Goal: Navigation & Orientation: Find specific page/section

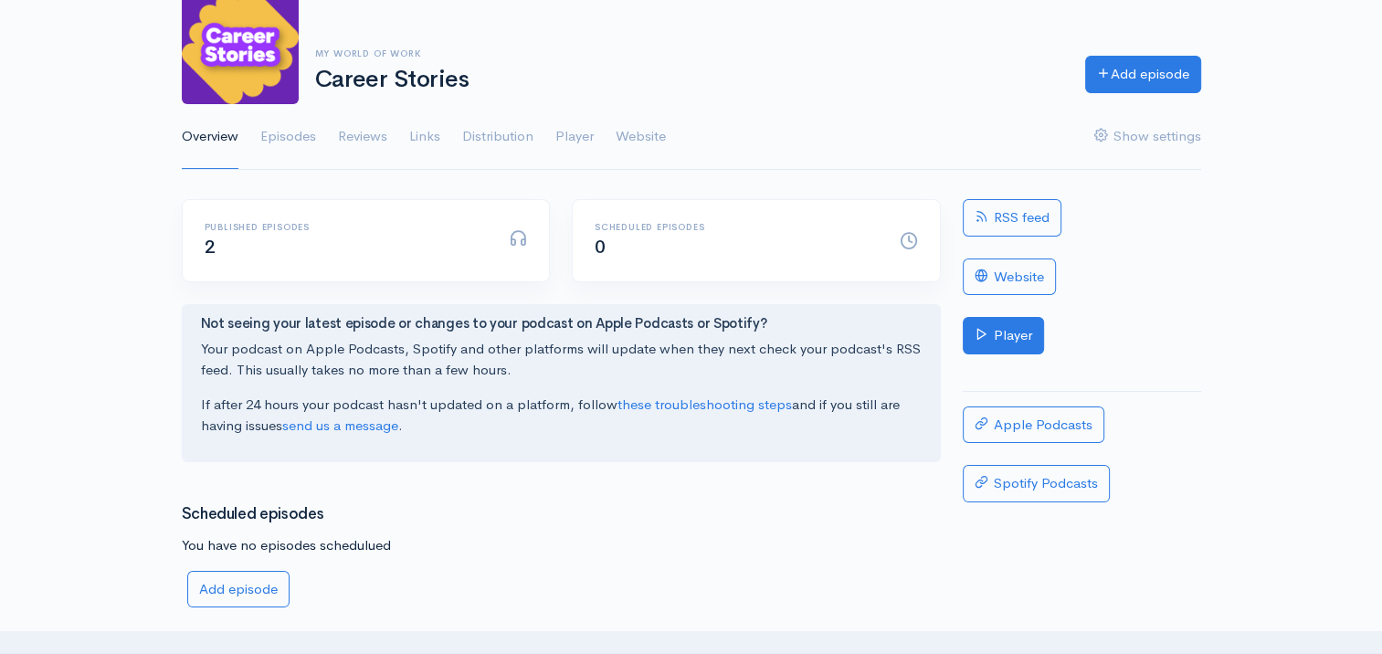
scroll to position [183, 0]
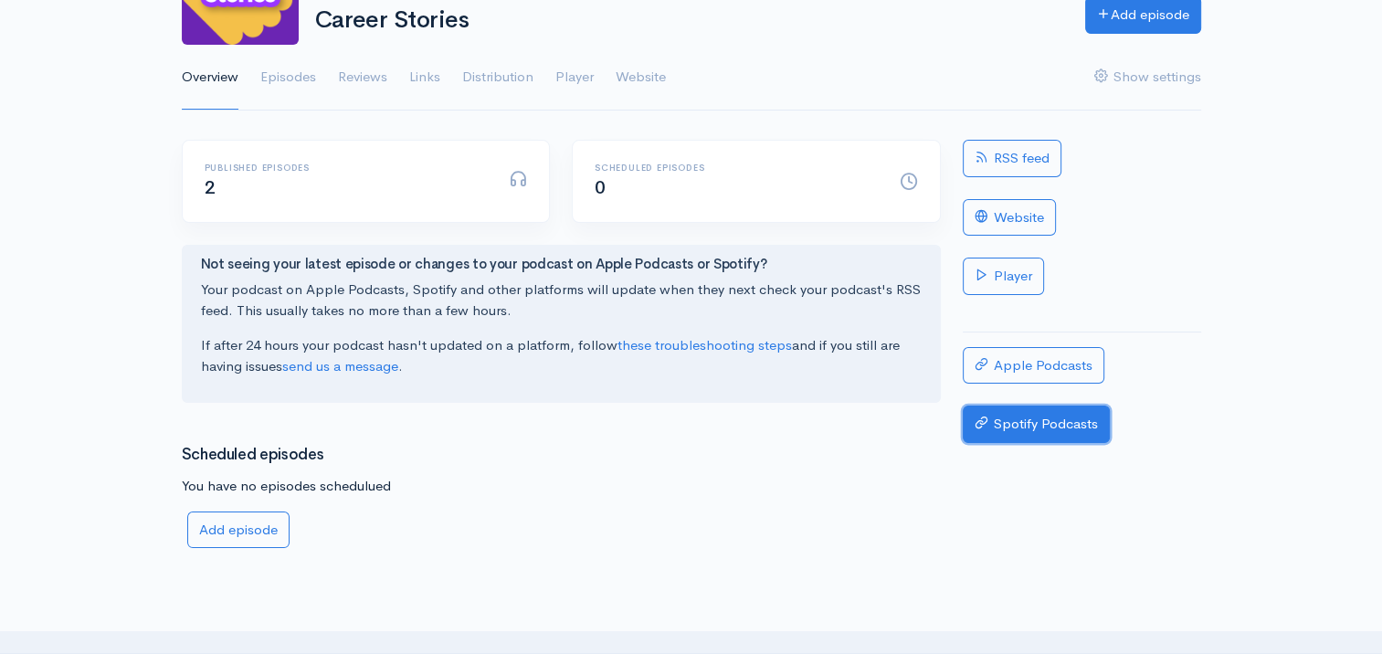
click at [1028, 421] on link "Spotify Podcasts" at bounding box center [1036, 424] width 147 height 37
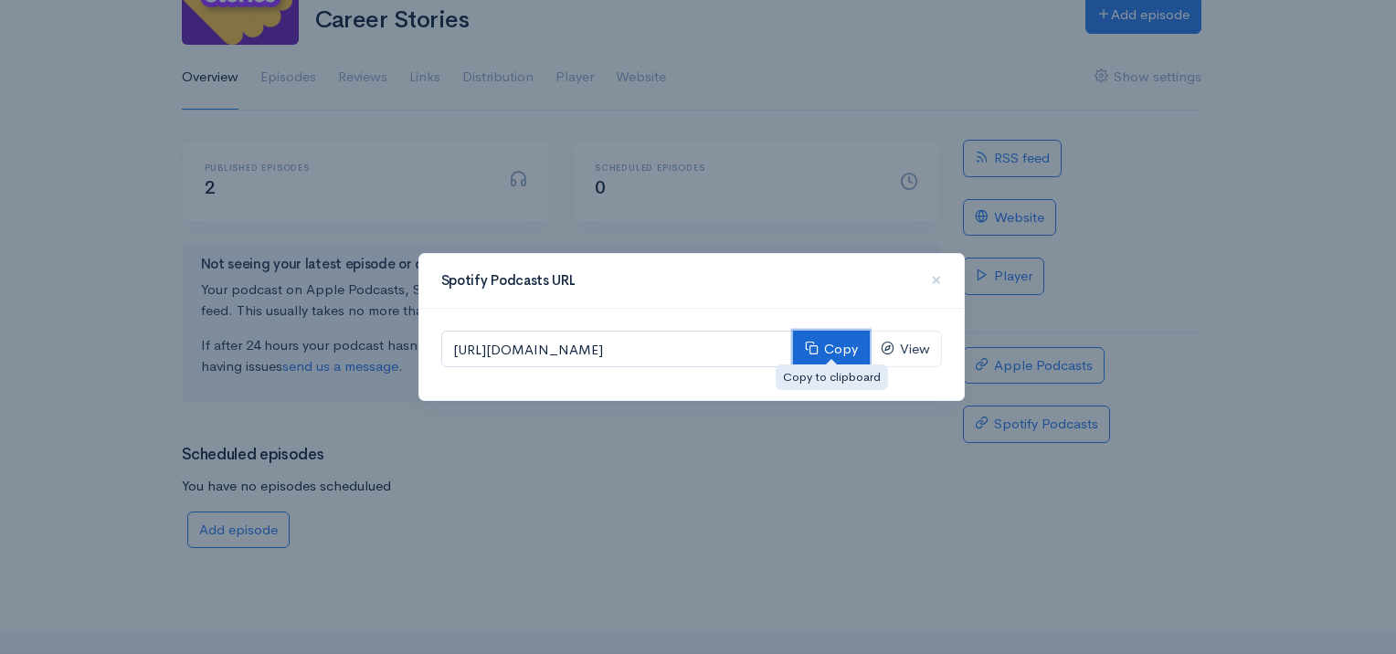
click at [842, 344] on button "Copy" at bounding box center [831, 349] width 77 height 37
click at [932, 289] on span "×" at bounding box center [936, 280] width 11 height 26
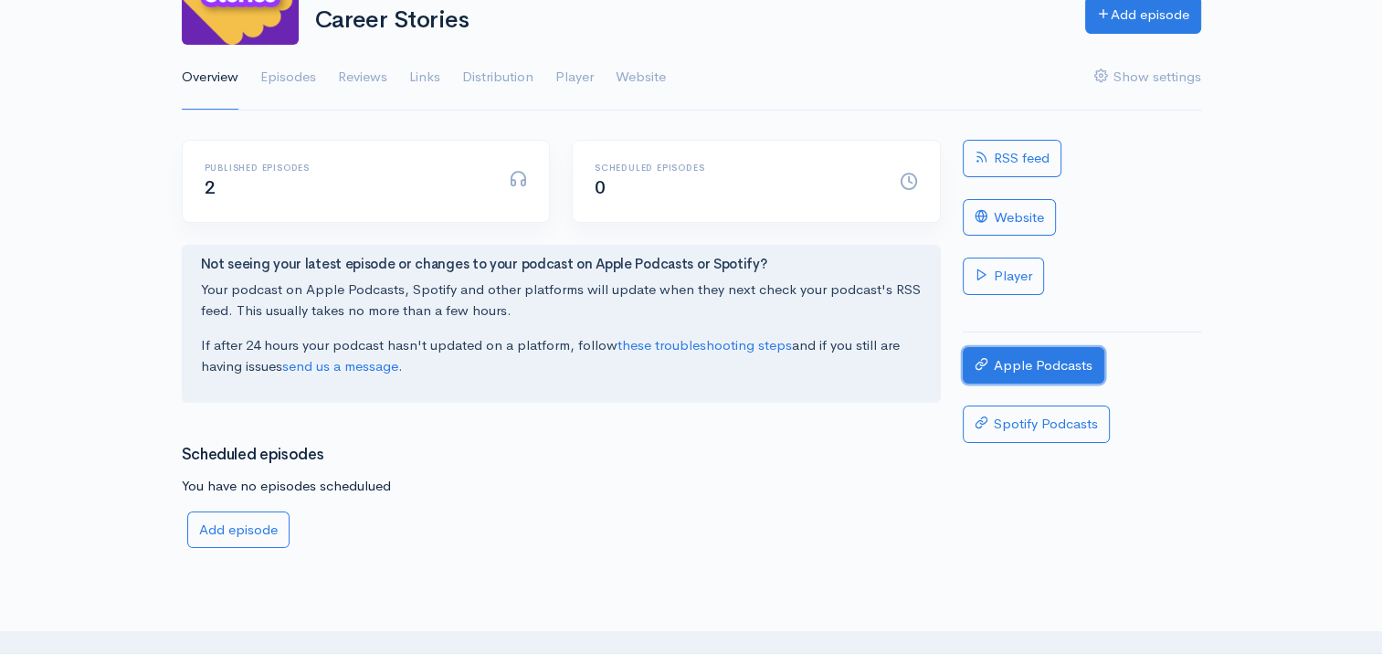
click at [1010, 361] on link "Apple Podcasts" at bounding box center [1034, 365] width 142 height 37
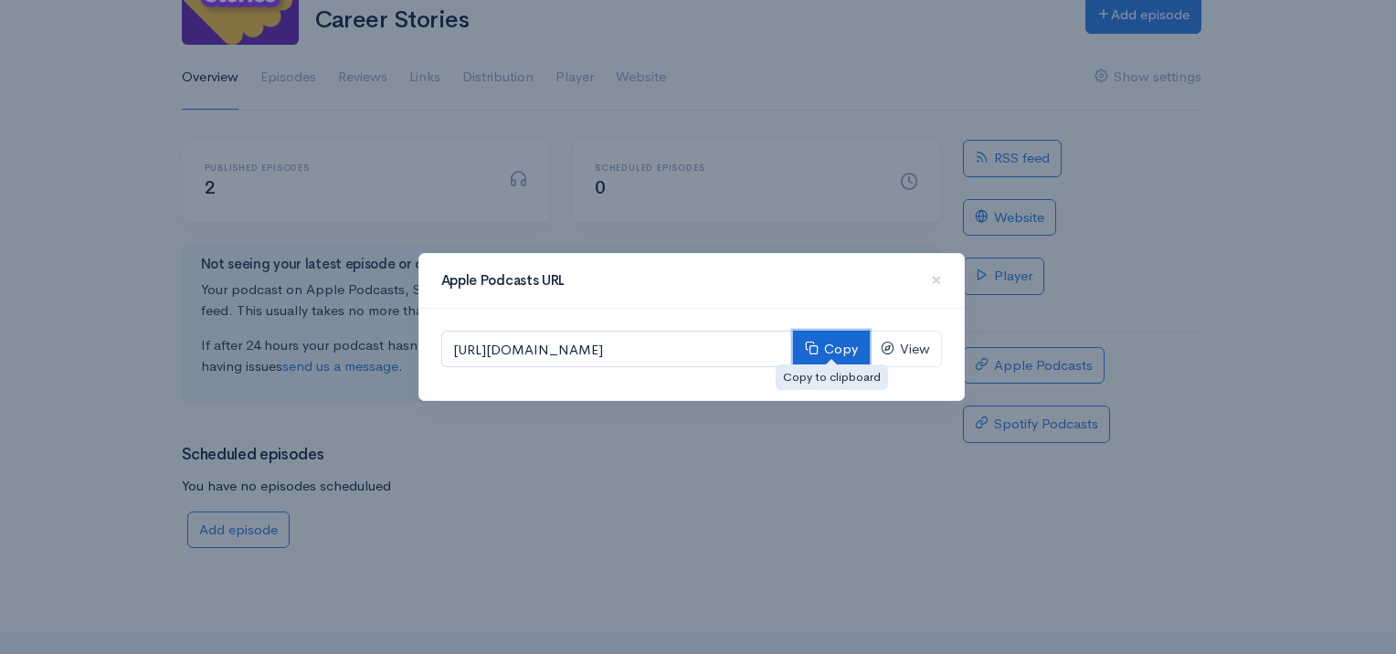
click at [859, 354] on button "Copy" at bounding box center [831, 349] width 77 height 37
click at [933, 276] on span "×" at bounding box center [936, 280] width 11 height 26
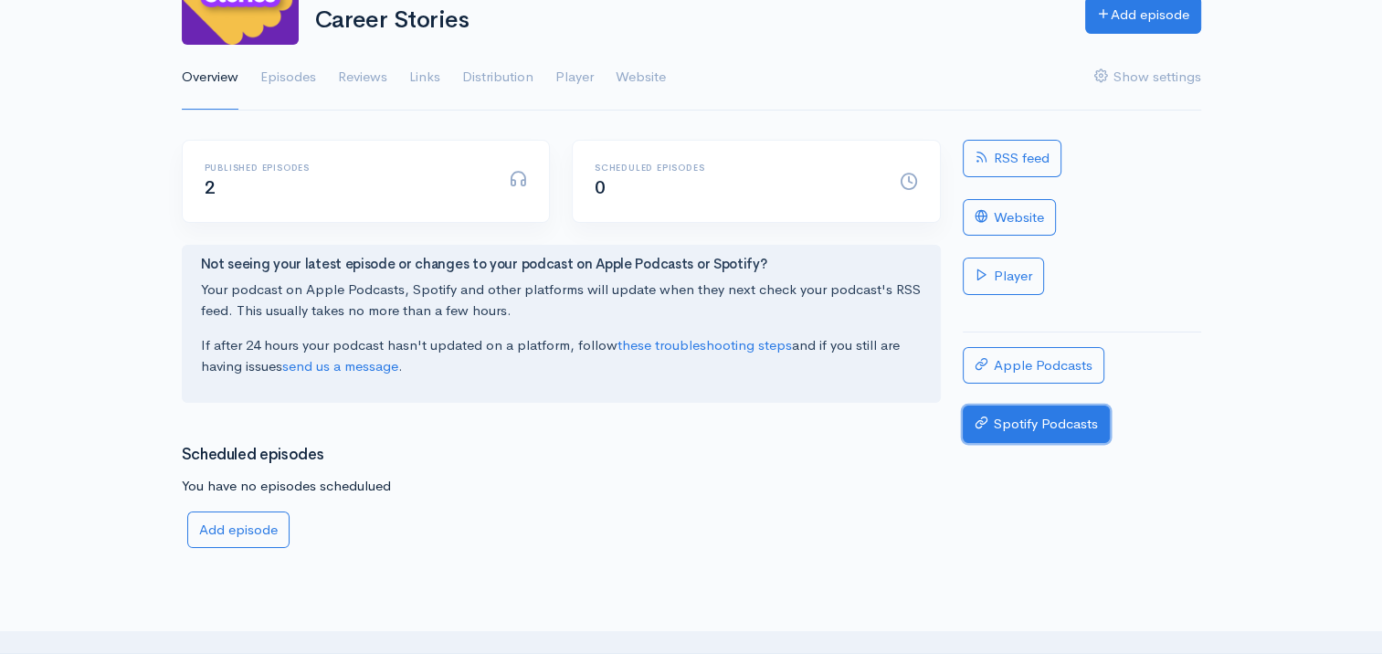
click at [1007, 423] on link "Spotify Podcasts" at bounding box center [1036, 424] width 147 height 37
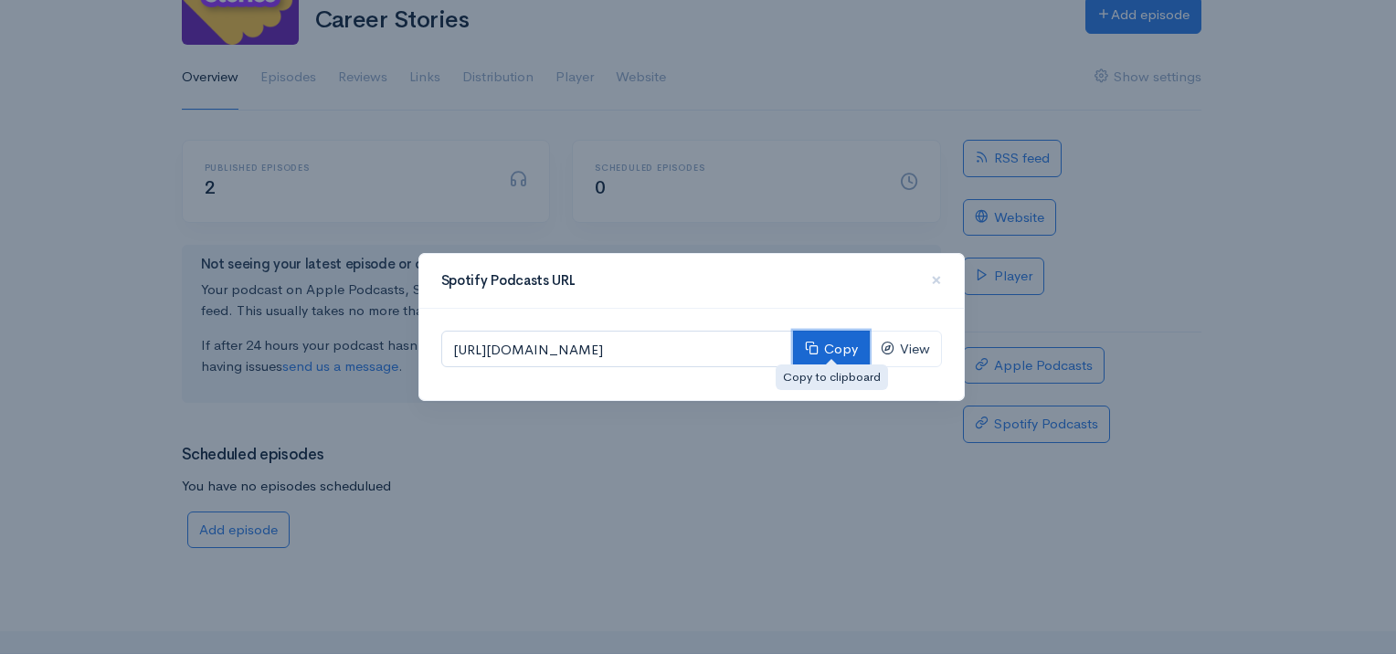
click at [838, 344] on button "Copy" at bounding box center [831, 349] width 77 height 37
click at [965, 530] on div "Spotify Podcasts URL × https://open.spotify.com/show/0yGHZBjuXAESvJrwD2QbLV Cop…" at bounding box center [698, 327] width 1396 height 654
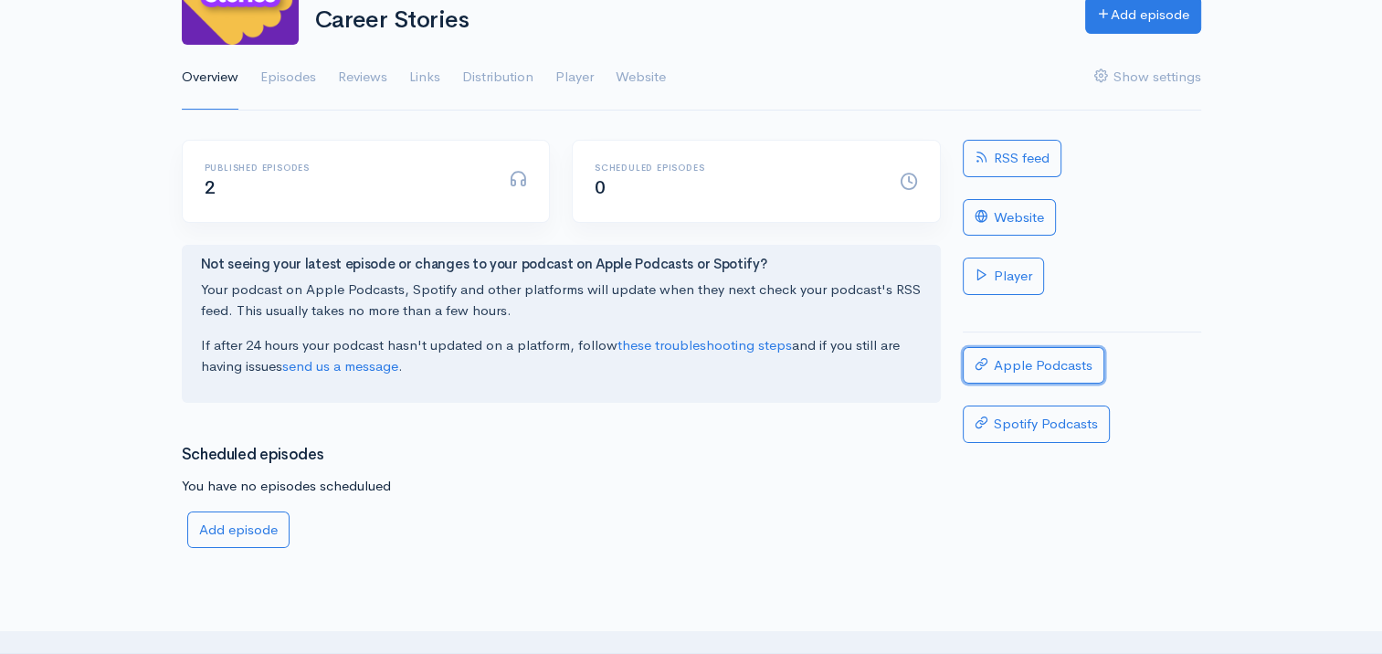
click at [1016, 357] on link "Apple Podcasts" at bounding box center [1034, 365] width 142 height 37
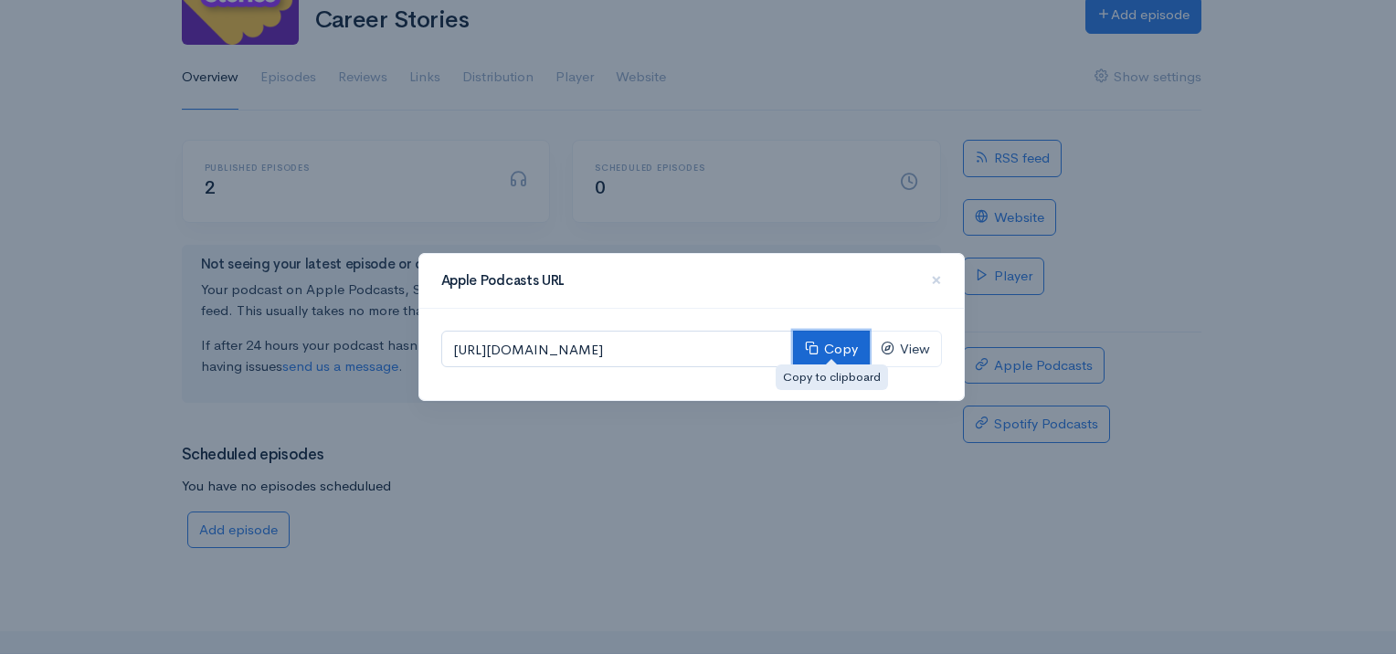
click at [821, 347] on button "Copy" at bounding box center [831, 349] width 77 height 37
click at [939, 278] on span "×" at bounding box center [936, 280] width 11 height 26
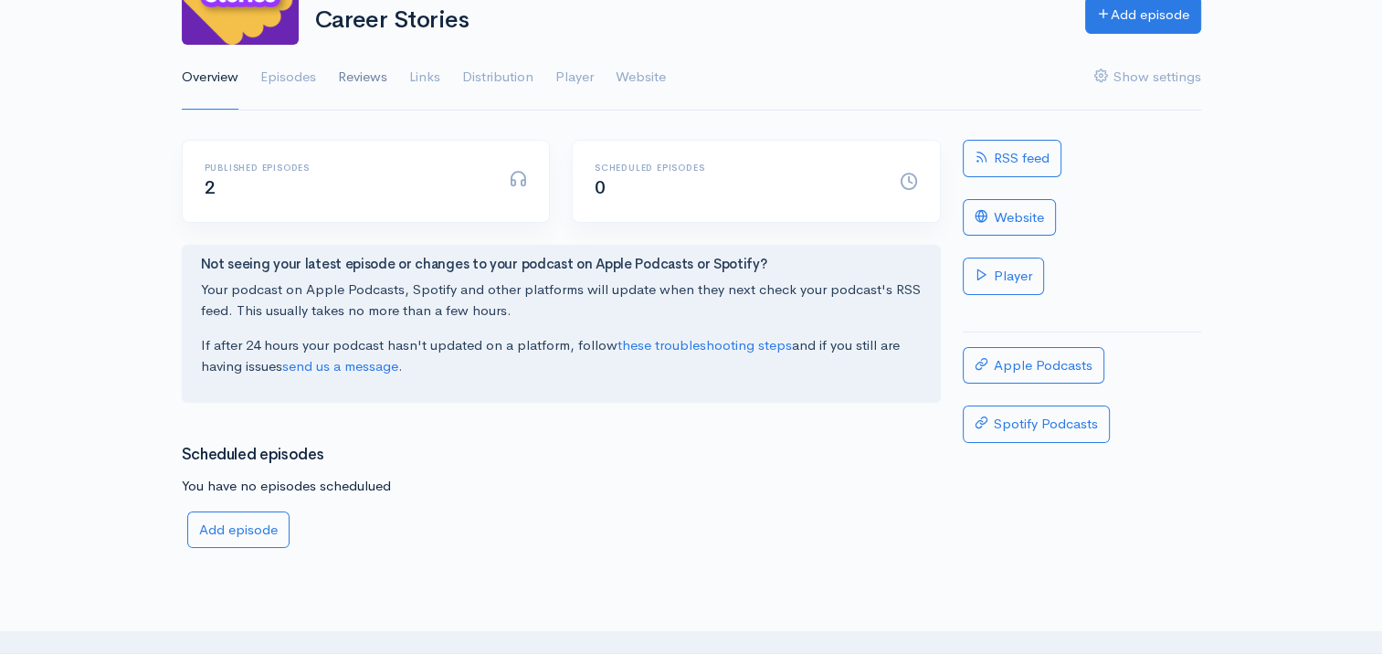
click at [375, 91] on link "Reviews" at bounding box center [362, 78] width 49 height 66
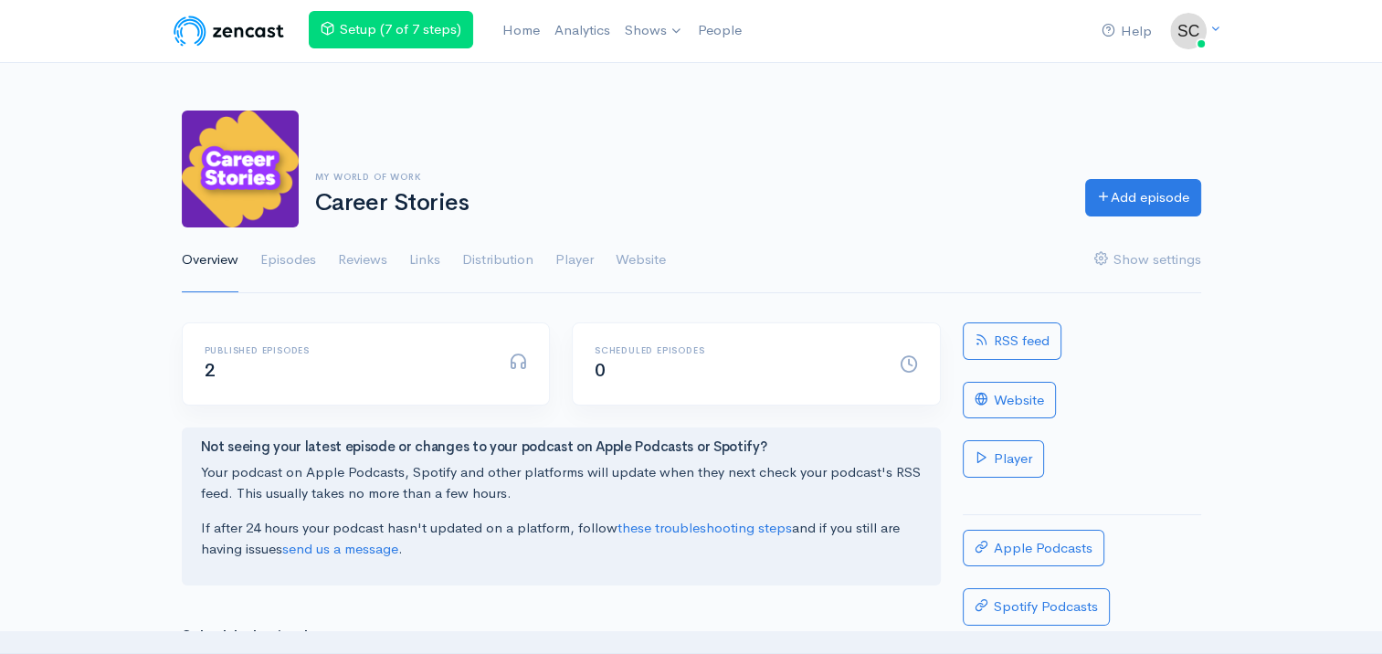
click at [281, 256] on link "Episodes" at bounding box center [288, 261] width 56 height 66
